Goal: Go to known website: Access a specific website the user already knows

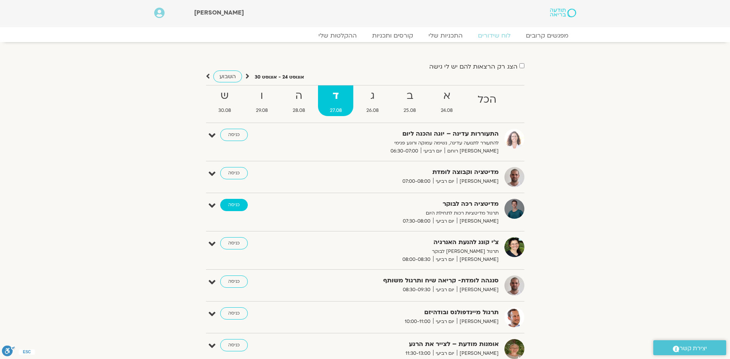
click at [234, 205] on link "כניסה" at bounding box center [234, 205] width 28 height 12
click at [232, 278] on link "כניסה" at bounding box center [234, 282] width 28 height 12
